Goal: Information Seeking & Learning: Learn about a topic

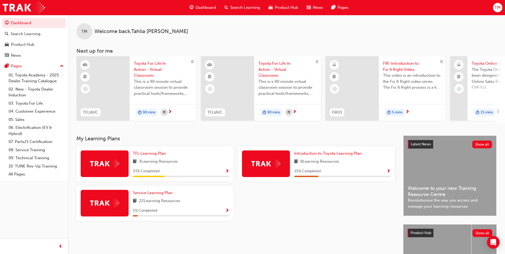
click at [245, 8] on span "Product Hub" at bounding box center [285, 8] width 23 height 6
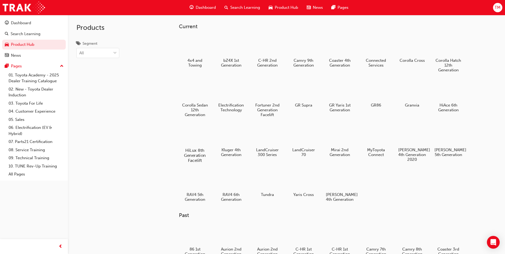
click at [201, 133] on div at bounding box center [195, 134] width 30 height 21
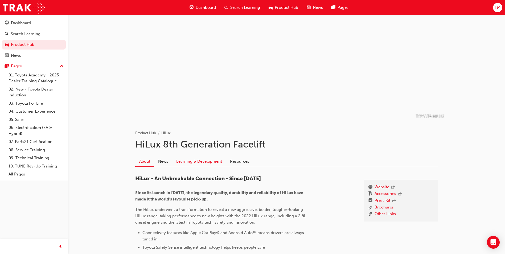
click at [193, 161] on link "Learning & Development" at bounding box center [199, 161] width 54 height 10
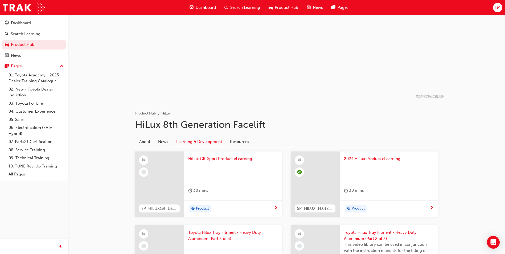
scroll to position [53, 0]
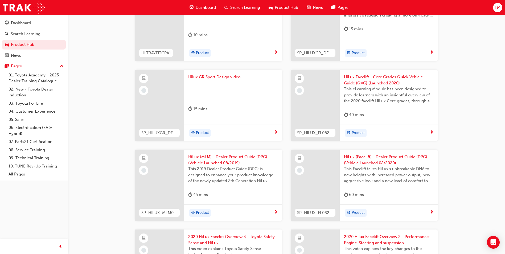
click at [245, 6] on span "Product Hub" at bounding box center [285, 8] width 23 height 6
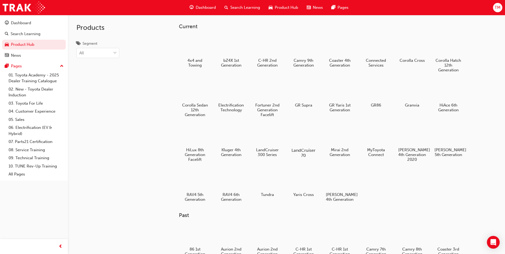
click at [245, 133] on div at bounding box center [304, 134] width 30 height 21
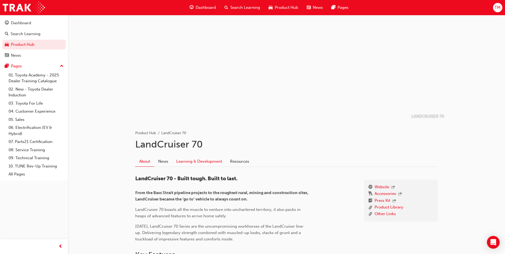
click at [190, 159] on link "Learning & Development" at bounding box center [199, 161] width 54 height 10
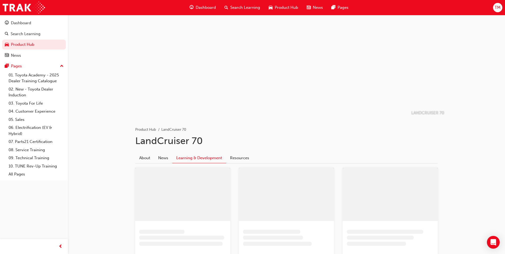
scroll to position [27, 0]
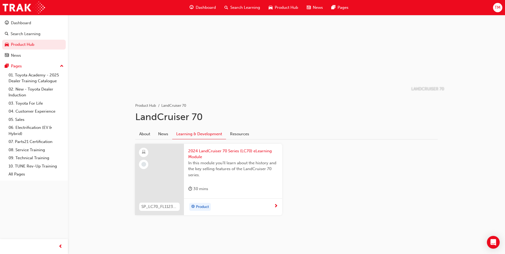
click at [230, 149] on span "2024 LandCruiser 70 Series (LC70) eLearning Module" at bounding box center [233, 154] width 90 height 12
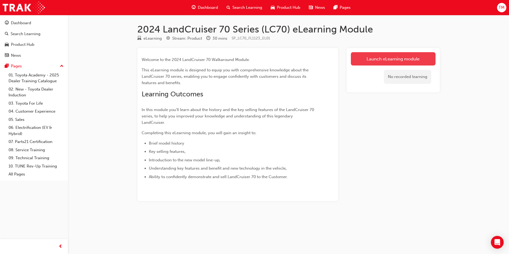
click at [245, 58] on link "Launch eLearning module" at bounding box center [393, 58] width 85 height 13
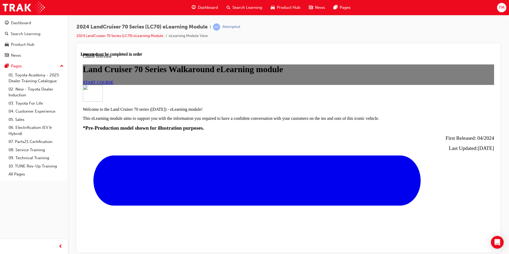
click at [113, 84] on link "START COURSE" at bounding box center [98, 82] width 31 height 5
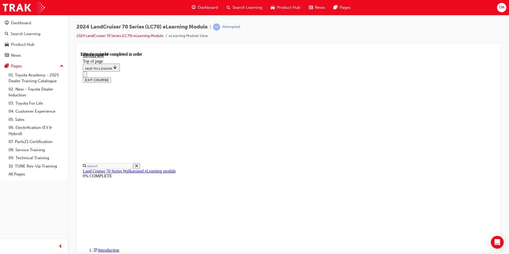
scroll to position [252, 0]
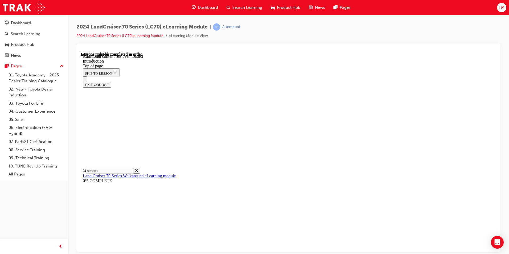
scroll to position [293, 0]
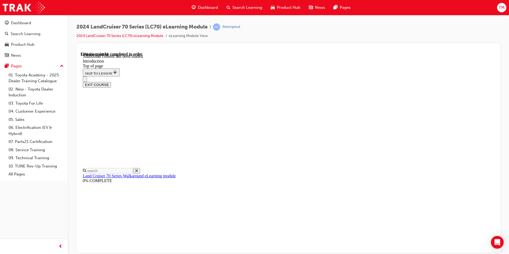
scroll to position [444, 0]
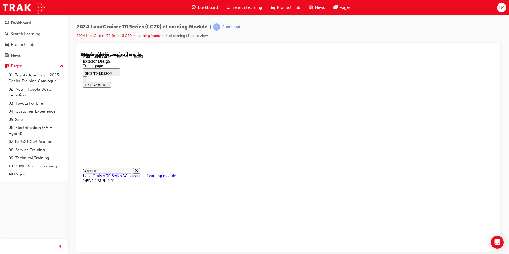
scroll to position [362, 0]
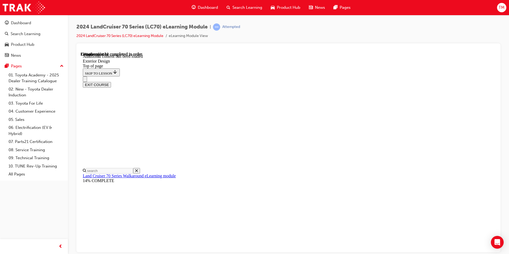
scroll to position [568, 0]
click at [245, 76] on div "EXIT COURSE" at bounding box center [286, 81] width 407 height 11
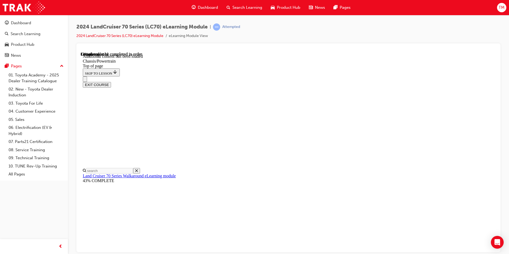
scroll to position [309, 0]
click at [245, 76] on div "EXIT COURSE" at bounding box center [286, 81] width 407 height 11
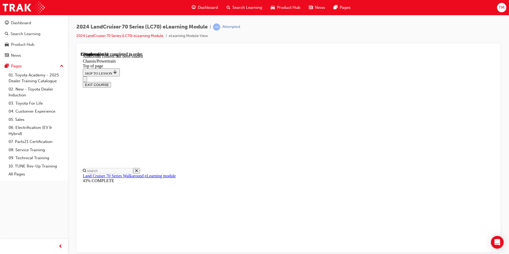
scroll to position [469, 0]
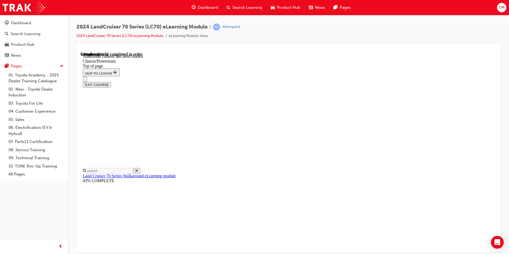
scroll to position [793, 0]
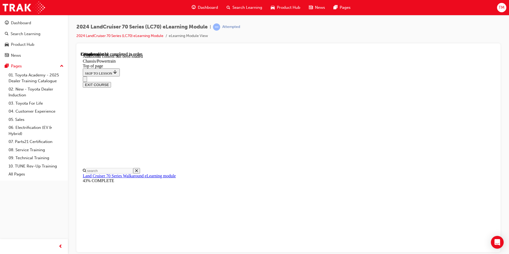
scroll to position [827, 0]
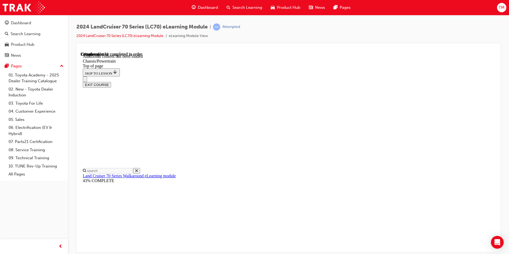
drag, startPoint x: 395, startPoint y: 132, endPoint x: 394, endPoint y: 128, distance: 3.4
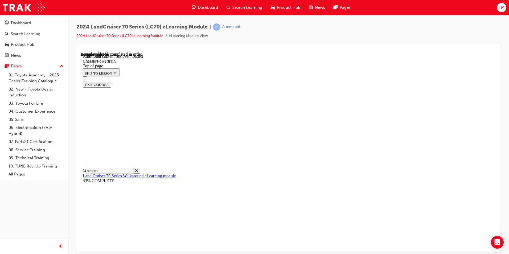
scroll to position [1039, 0]
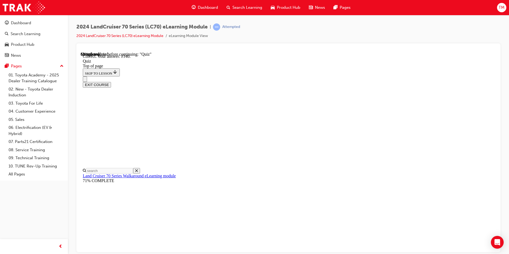
scroll to position [105, 0]
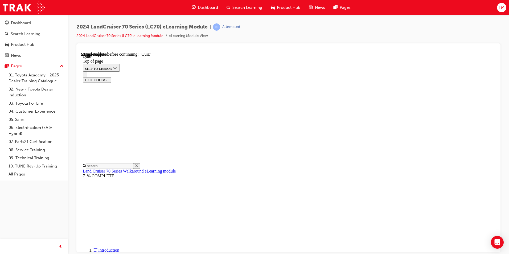
scroll to position [43, 0]
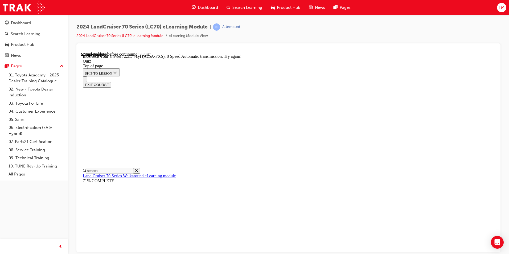
scroll to position [119, 0]
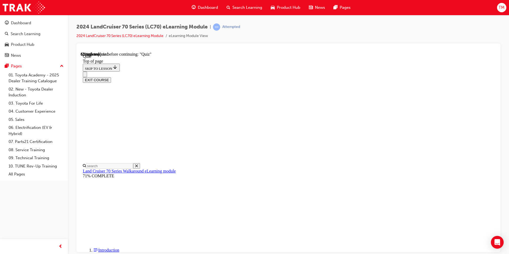
scroll to position [69, 0]
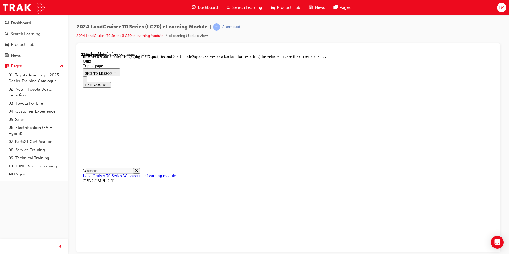
scroll to position [128, 0]
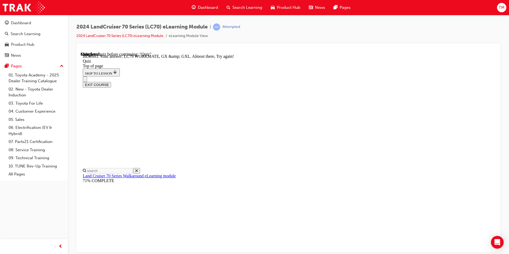
scroll to position [124, 0]
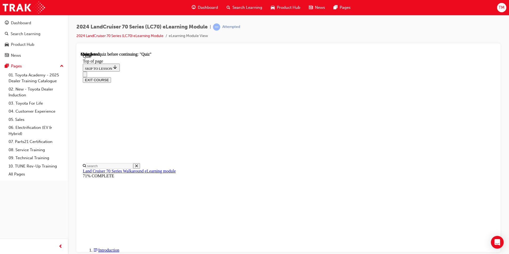
scroll to position [89, 0]
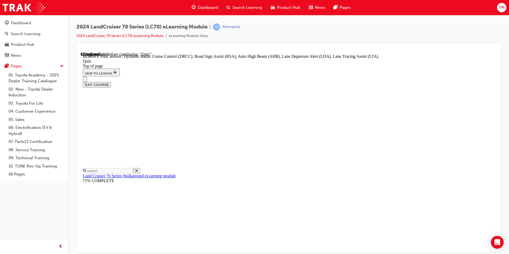
scroll to position [126, 0]
